Goal: Transaction & Acquisition: Download file/media

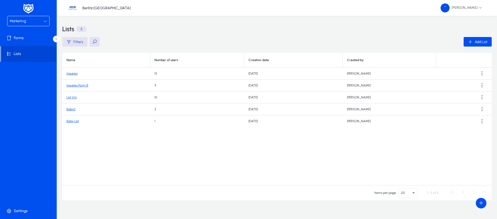
click at [36, 20] on div "Marketing" at bounding box center [27, 21] width 34 height 7
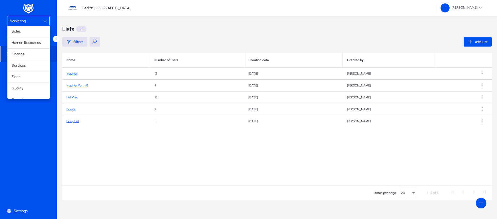
scroll to position [18, 0]
click at [34, 40] on mat-option "Finance" at bounding box center [28, 36] width 42 height 11
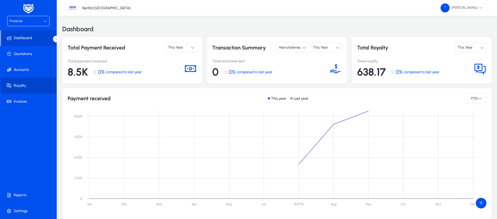
click at [19, 85] on span "Royalty" at bounding box center [29, 85] width 57 height 5
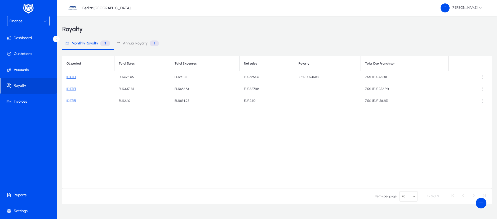
click at [72, 101] on link "[DATE]" at bounding box center [70, 101] width 9 height 4
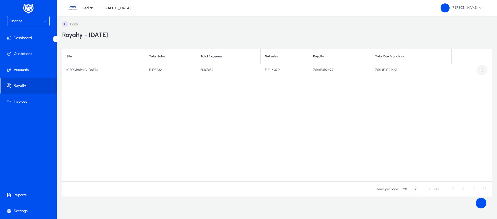
click at [482, 69] on span at bounding box center [482, 70] width 11 height 11
click at [471, 85] on span "Download report" at bounding box center [471, 83] width 24 height 5
